Goal: Use online tool/utility: Utilize a website feature to perform a specific function

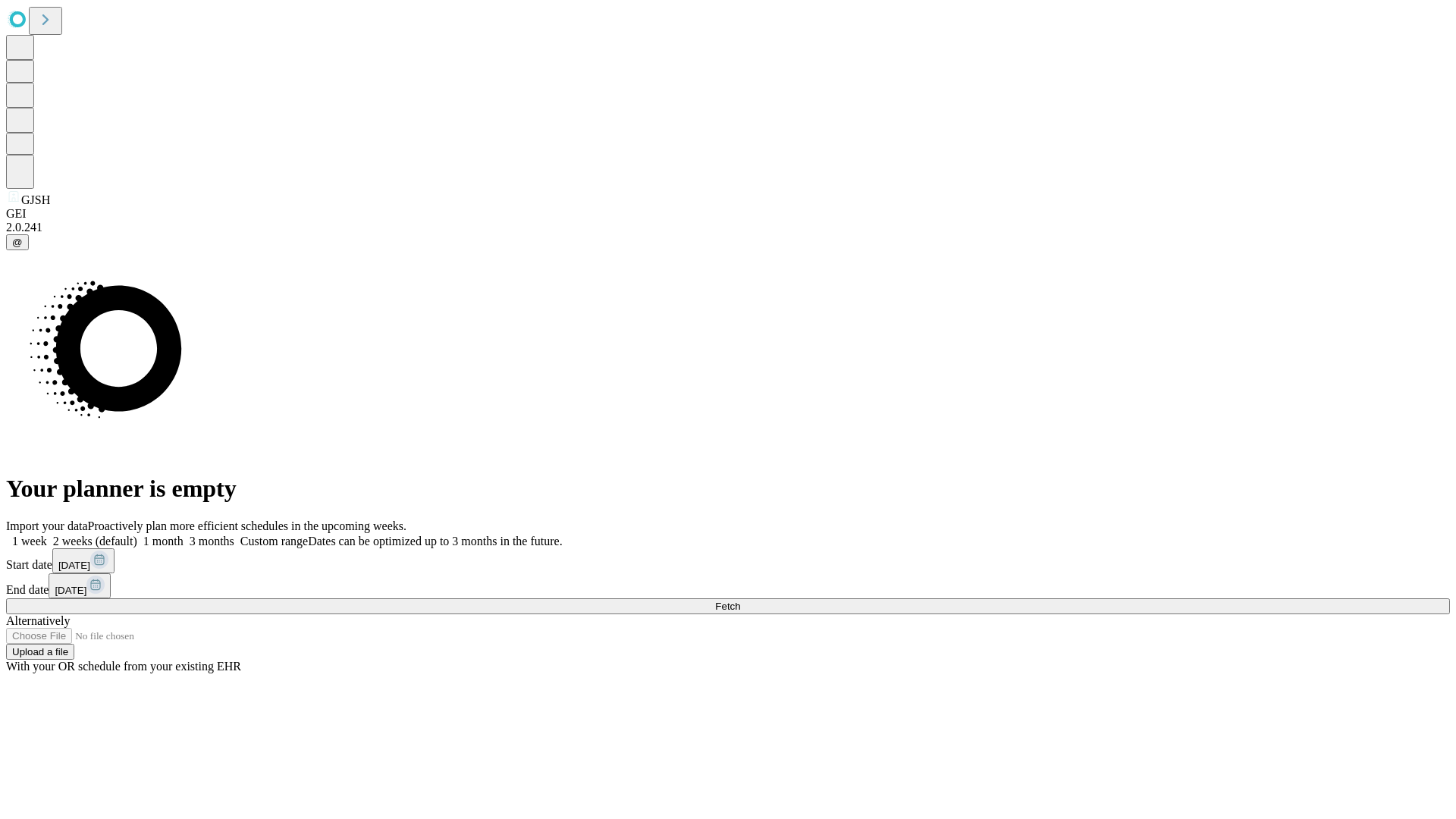
click at [741, 600] on span "Fetch" at bounding box center [728, 606] width 25 height 12
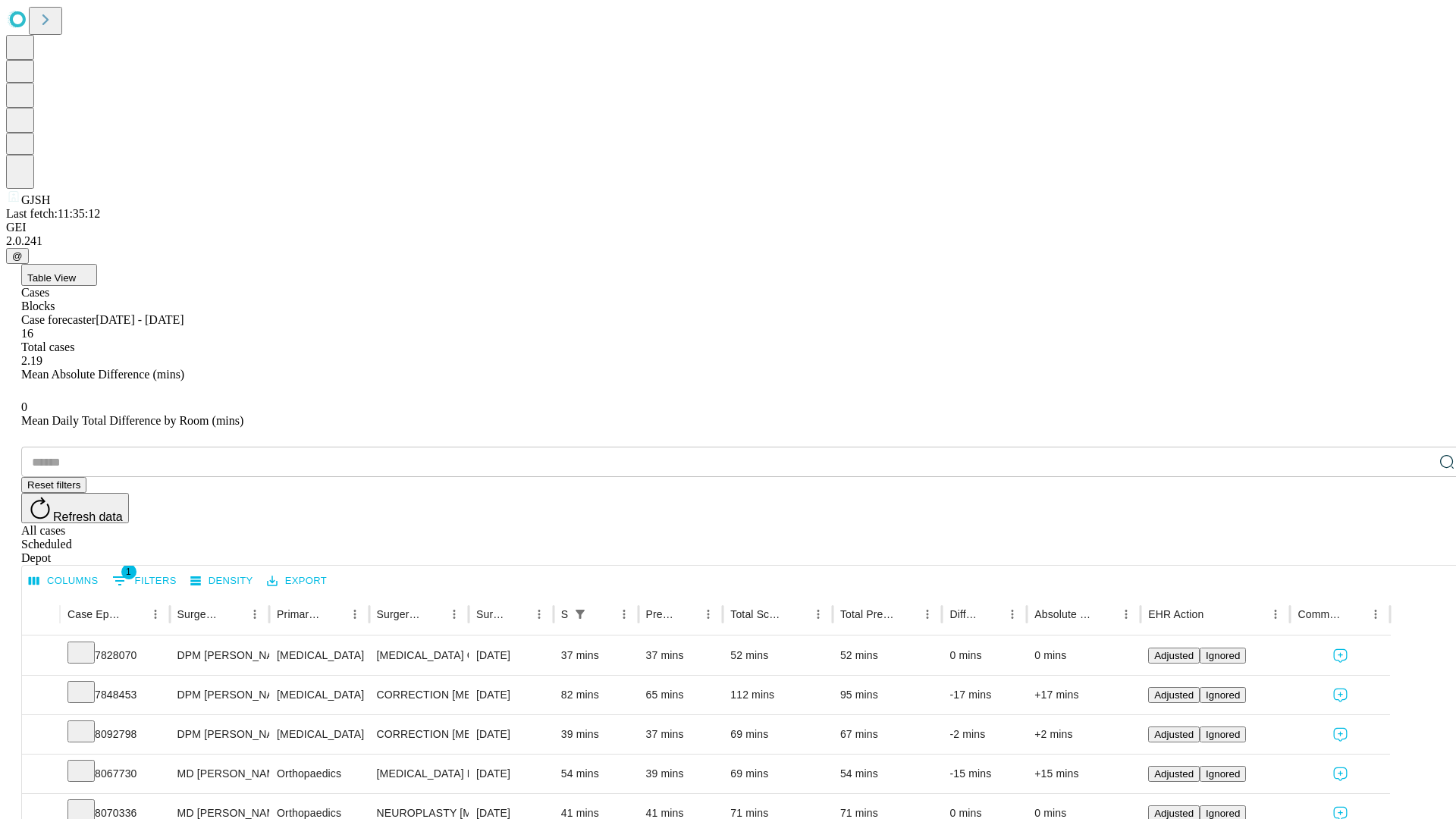
click at [76, 272] on span "Table View" at bounding box center [52, 278] width 48 height 12
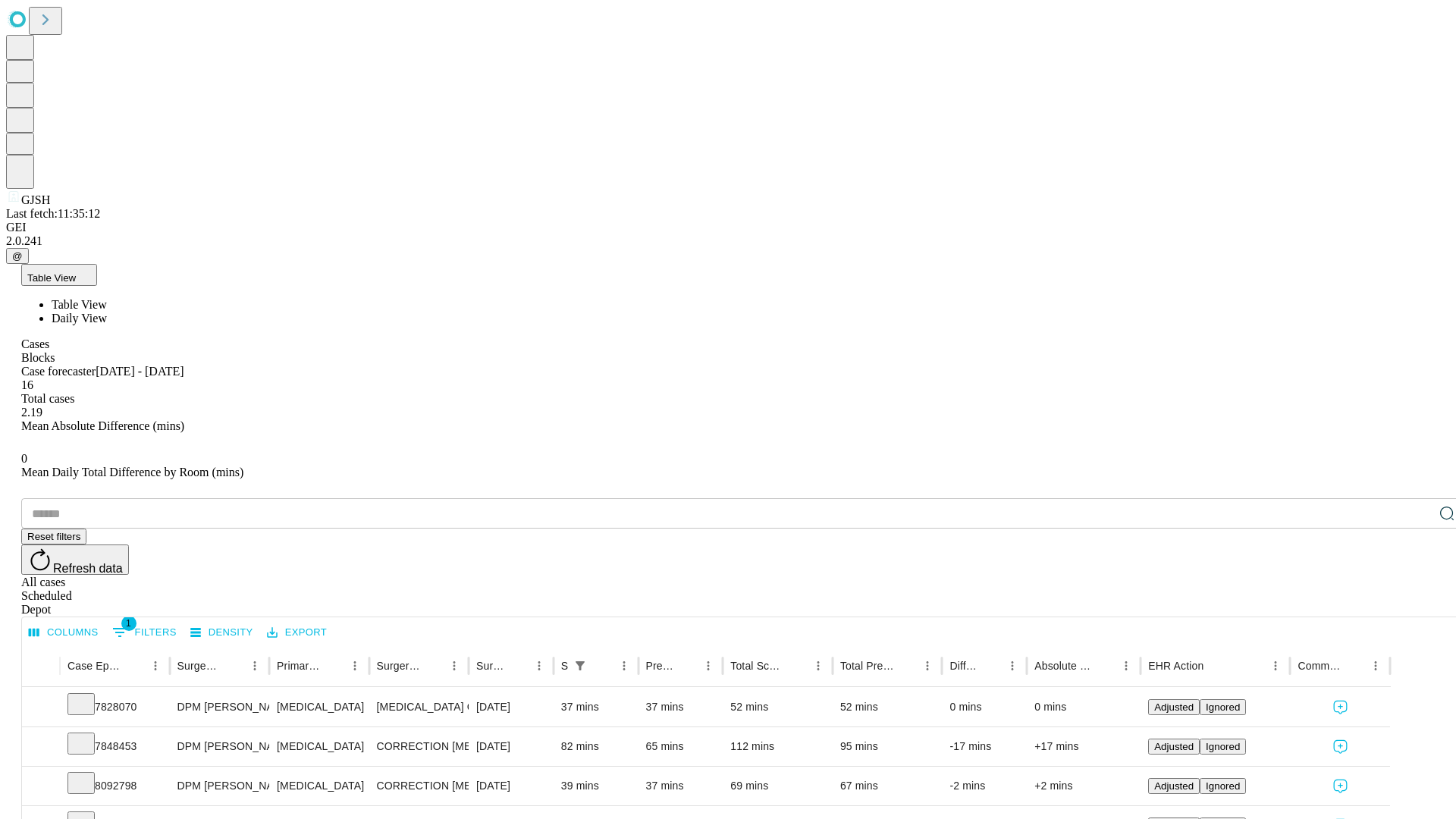
click at [107, 311] on span "Daily View" at bounding box center [79, 317] width 55 height 13
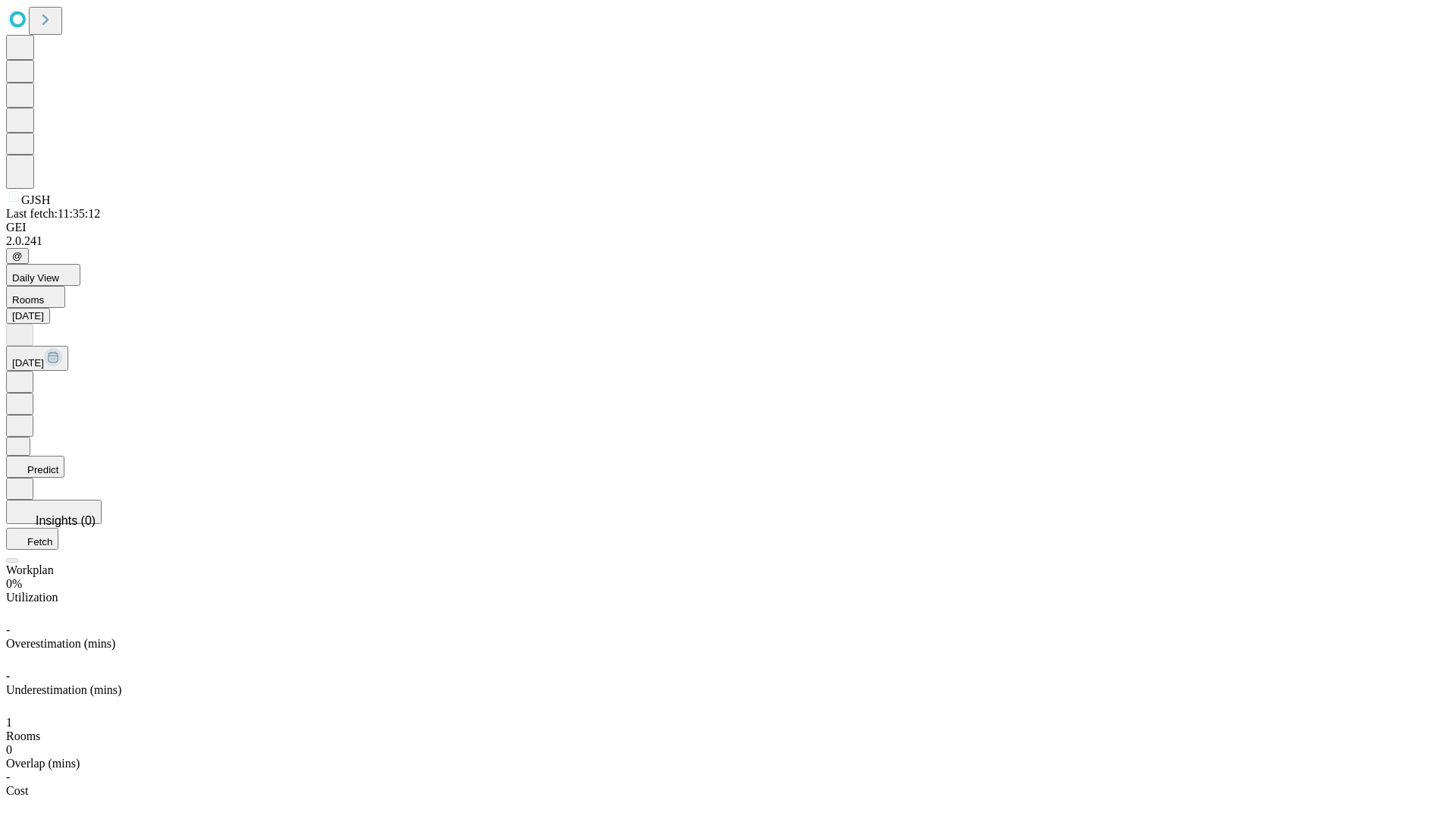
click at [64, 456] on button "Predict" at bounding box center [35, 467] width 58 height 22
